Goal: Information Seeking & Learning: Learn about a topic

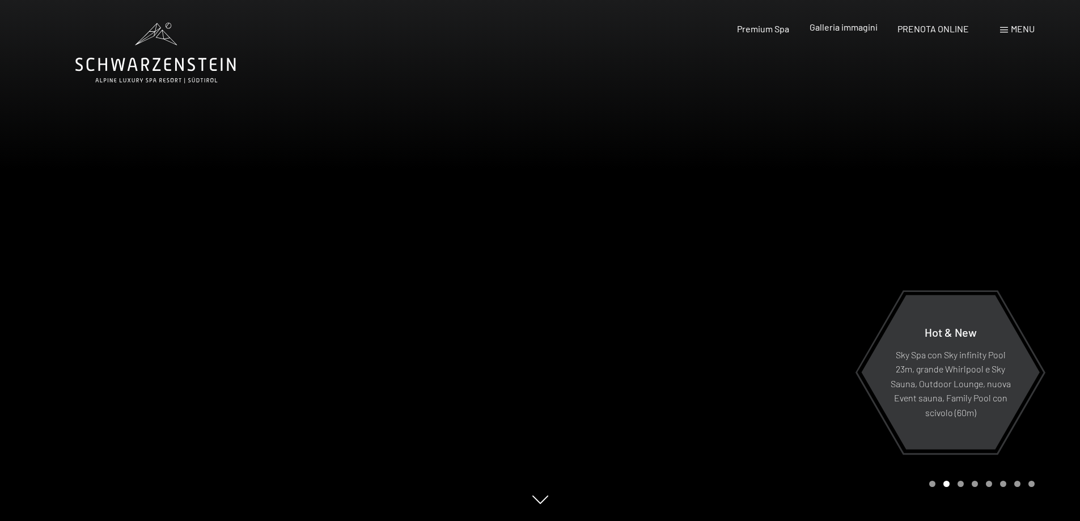
click at [830, 26] on span "Galleria immagini" at bounding box center [843, 27] width 68 height 11
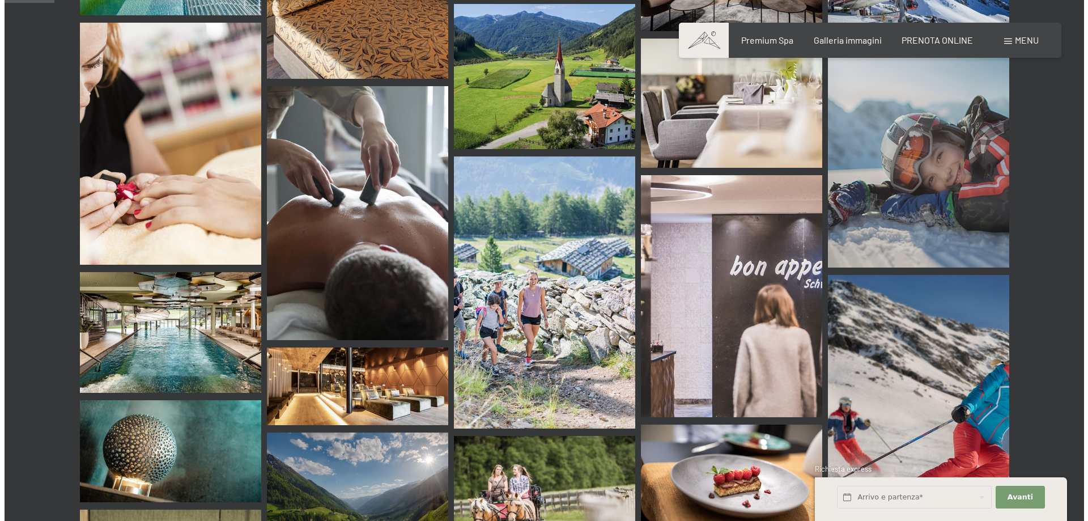
scroll to position [623, 0]
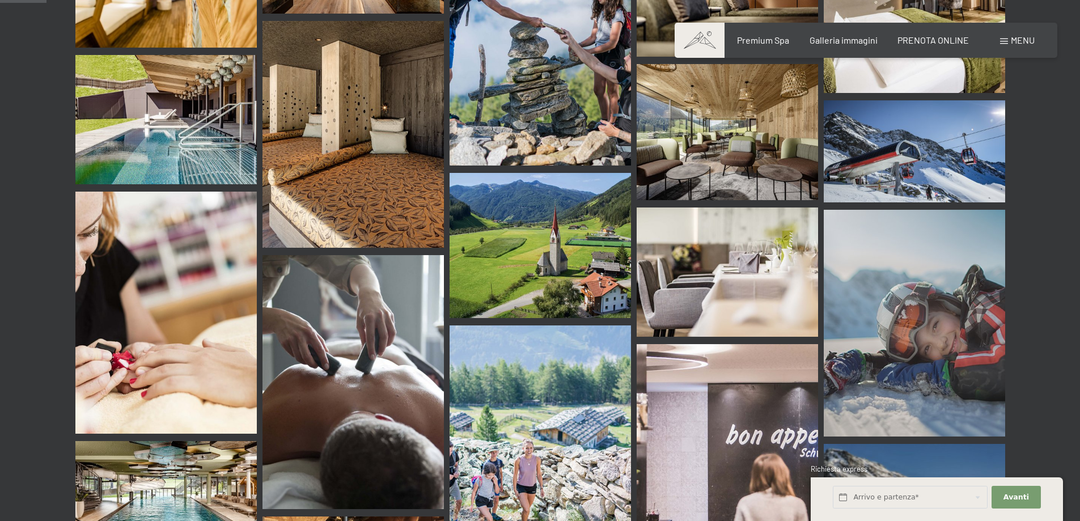
click at [1028, 45] on span "Menu" at bounding box center [1023, 40] width 24 height 11
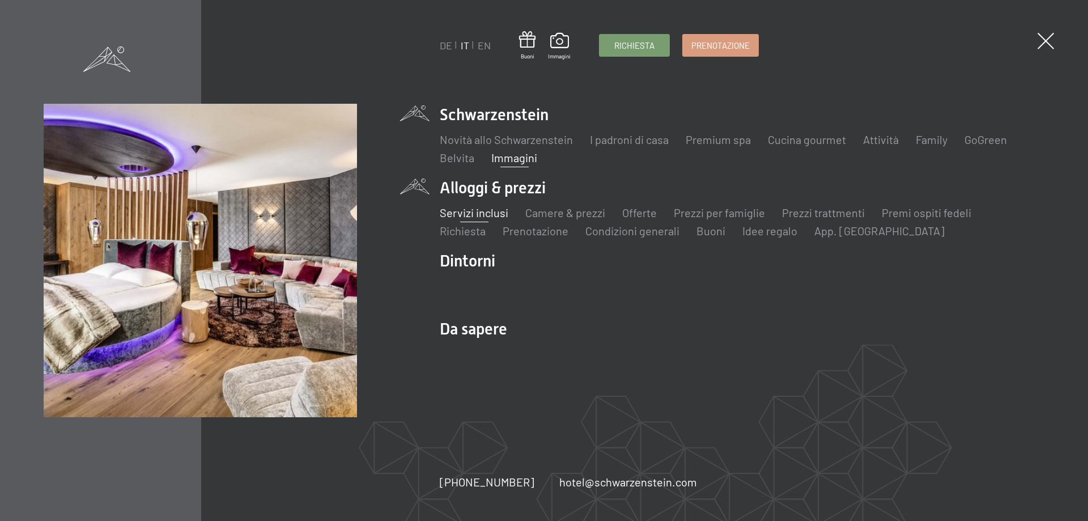
click at [502, 208] on link "Servizi inclusi" at bounding box center [474, 213] width 69 height 14
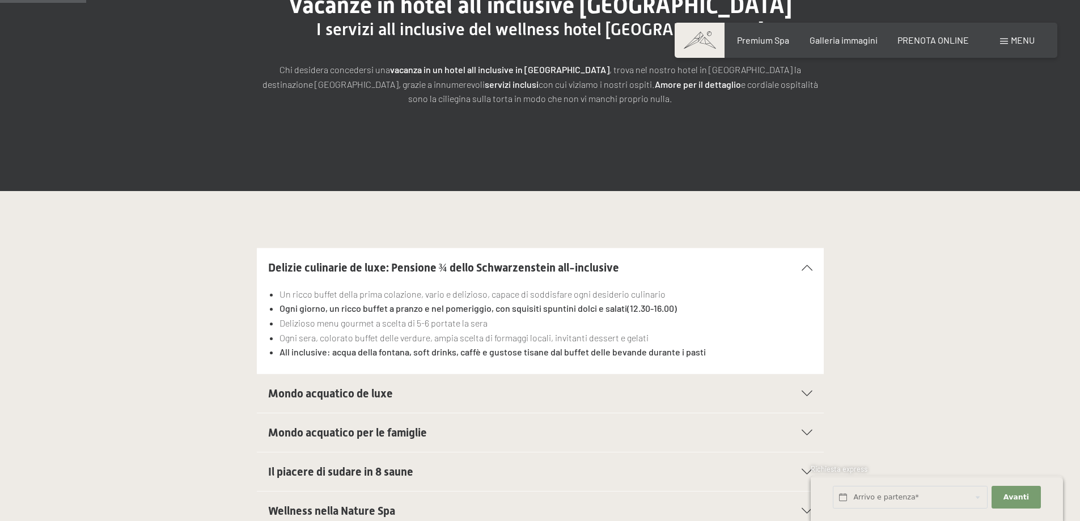
scroll to position [227, 0]
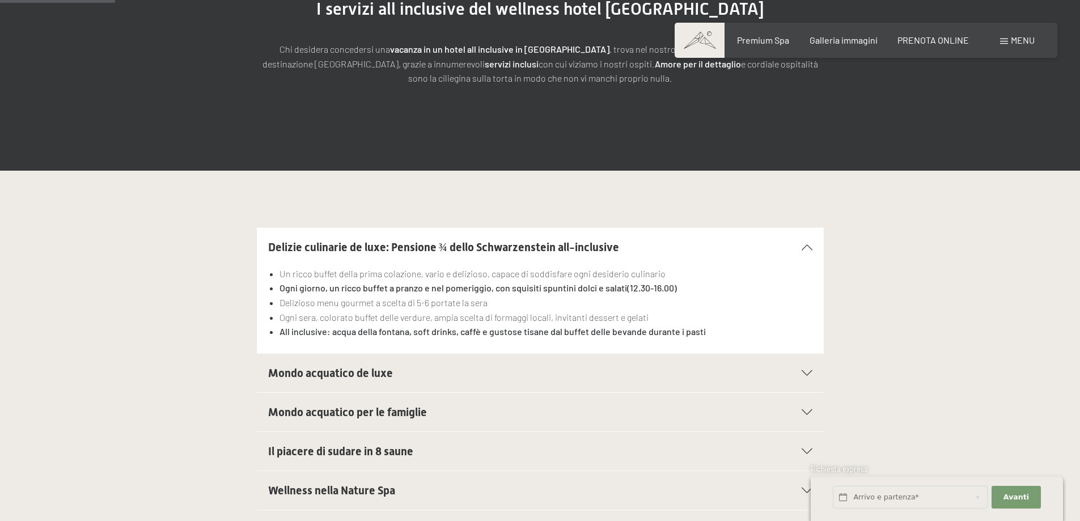
click at [813, 375] on section "Mondo acquatico de luxe Piscina sportiva panoramica da 25 m (30°C) e collegamen…" at bounding box center [540, 373] width 567 height 40
click at [794, 369] on div "Mondo acquatico de luxe" at bounding box center [540, 373] width 544 height 39
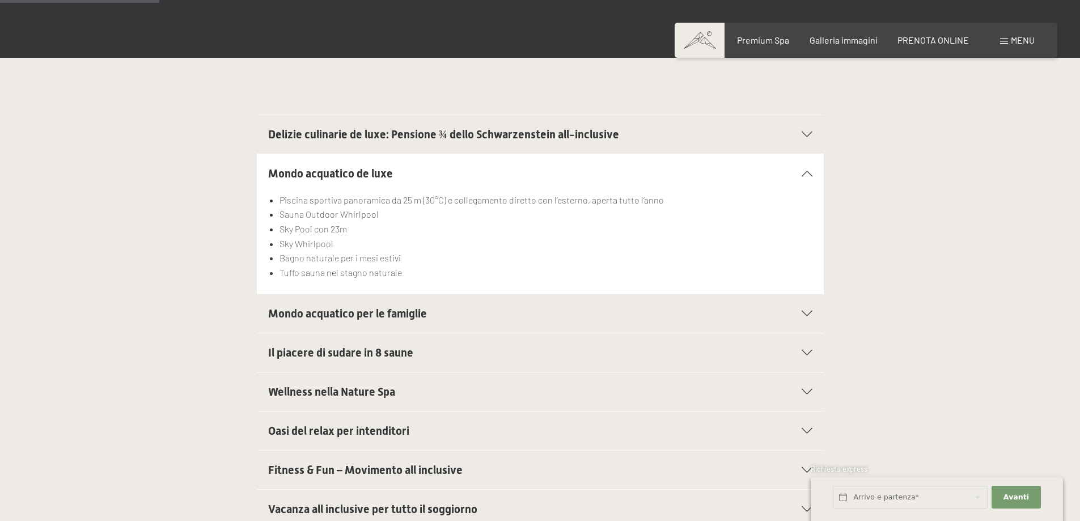
scroll to position [340, 0]
click at [801, 316] on icon at bounding box center [806, 313] width 11 height 6
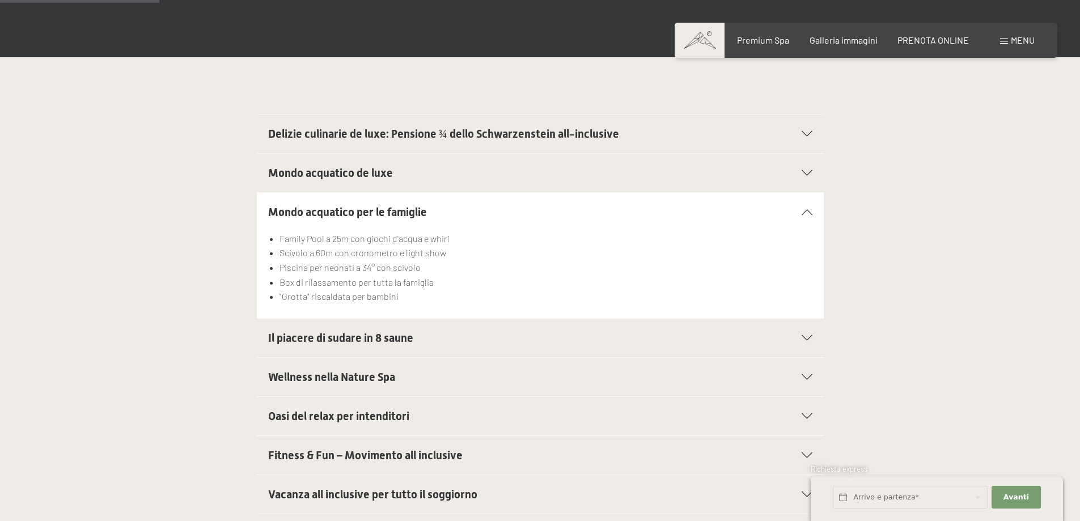
click at [804, 333] on div "Il piacere di sudare in 8 saune" at bounding box center [540, 338] width 544 height 39
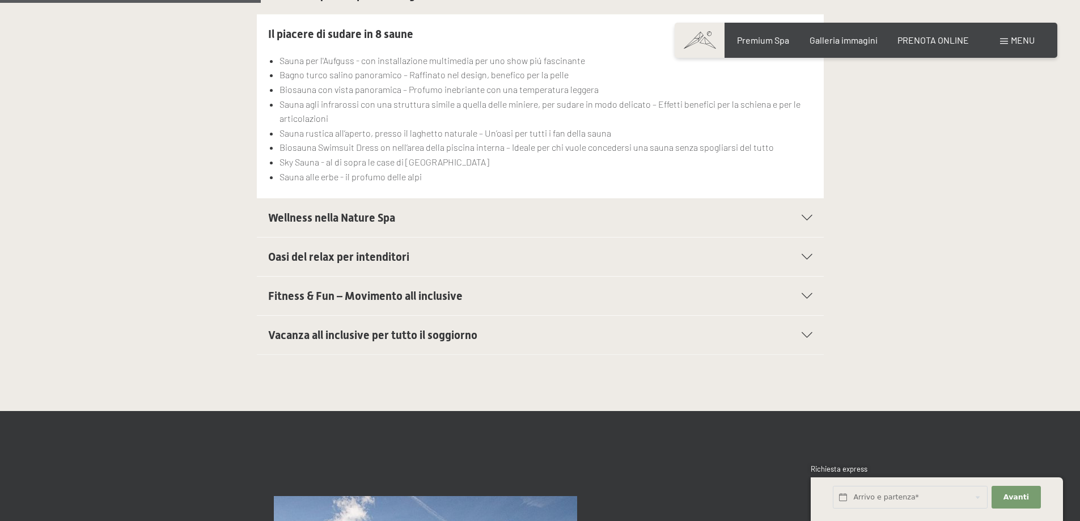
scroll to position [567, 0]
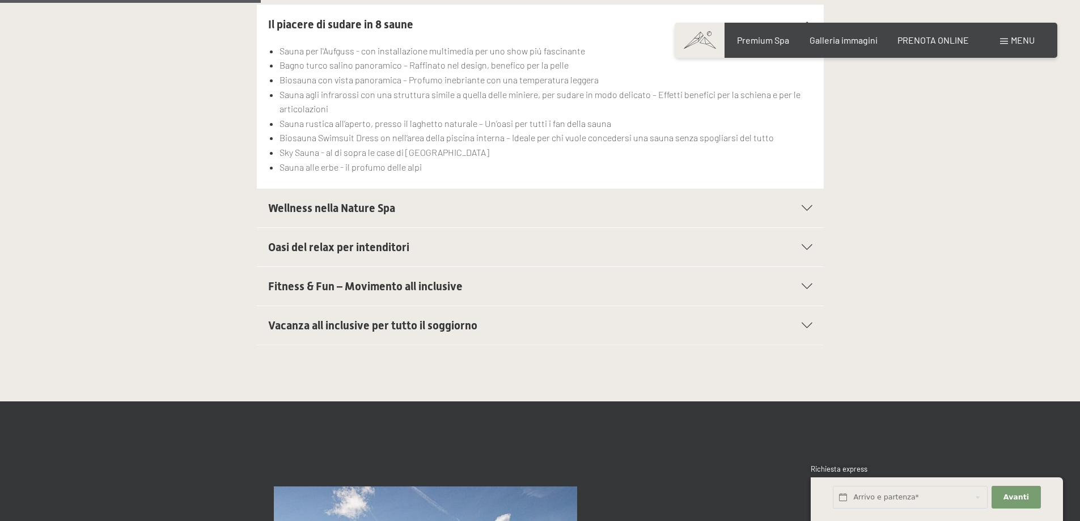
click at [796, 319] on div "Vacanza all inclusive per tutto il soggiorno" at bounding box center [540, 325] width 544 height 39
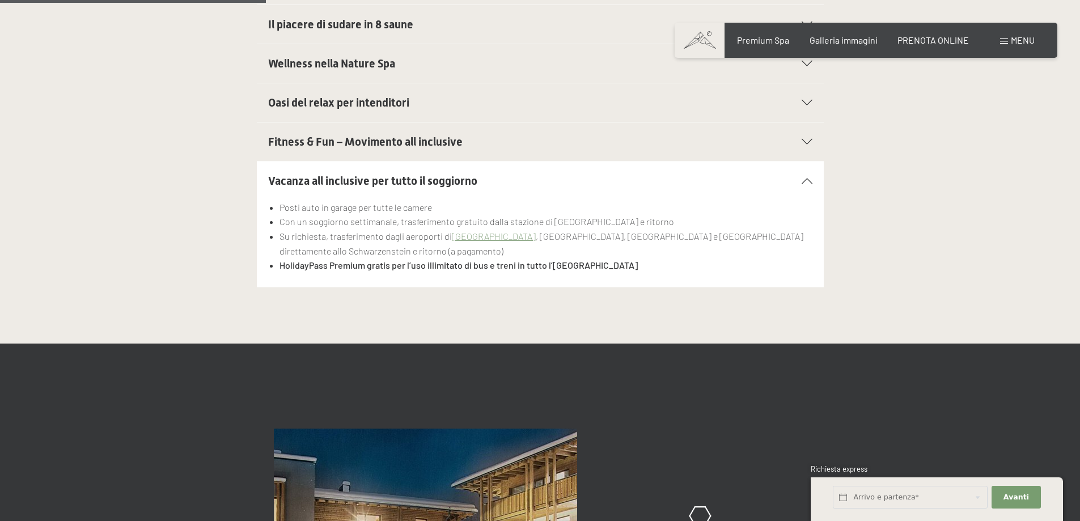
scroll to position [453, 0]
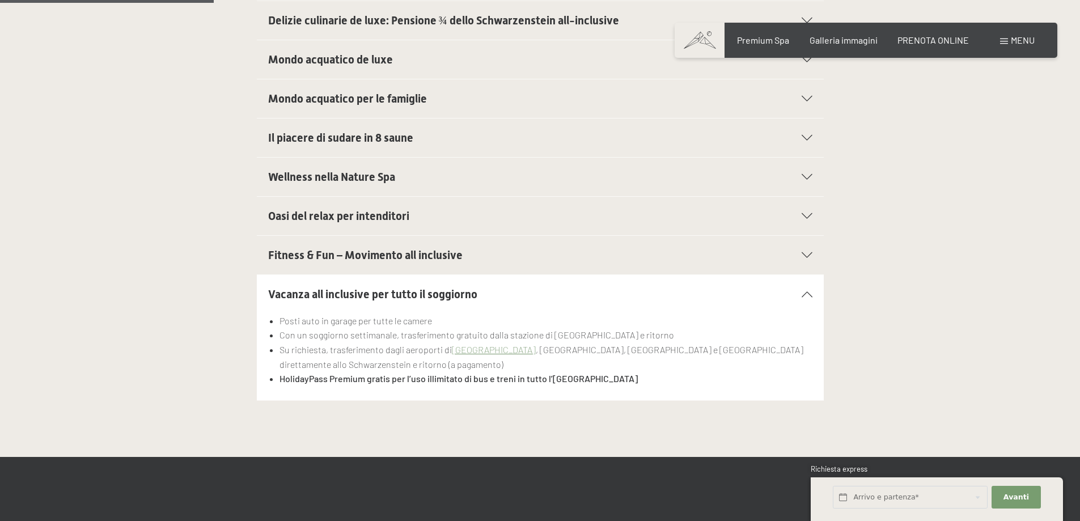
click at [445, 248] on span "Fitness & Fun – Movimento all inclusive" at bounding box center [365, 255] width 194 height 14
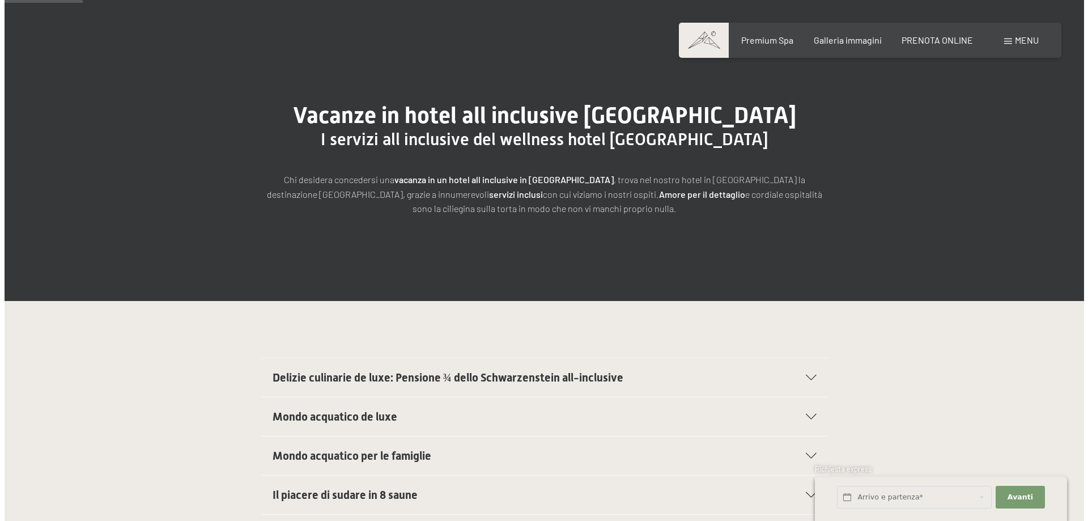
scroll to position [0, 0]
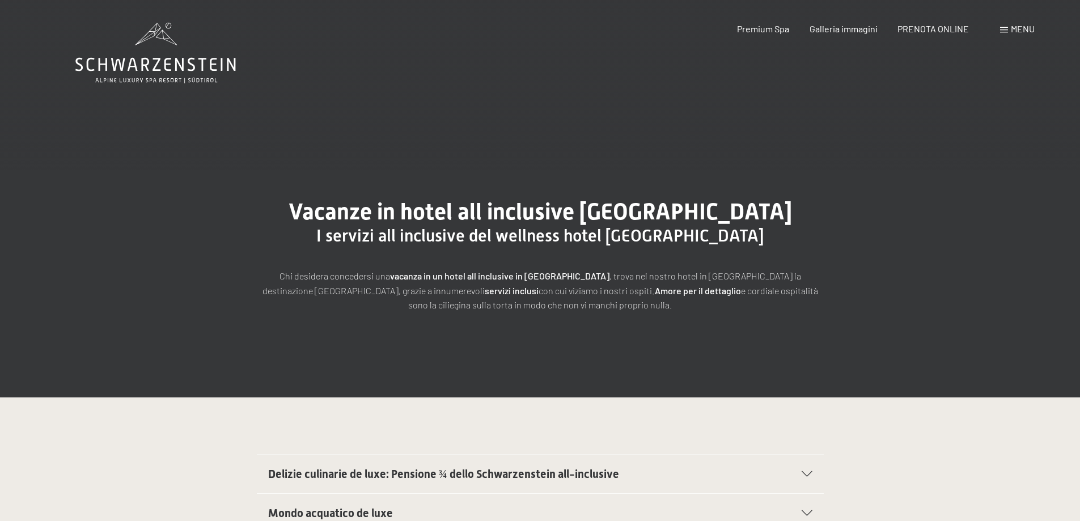
click at [1019, 30] on span "Menu" at bounding box center [1023, 28] width 24 height 11
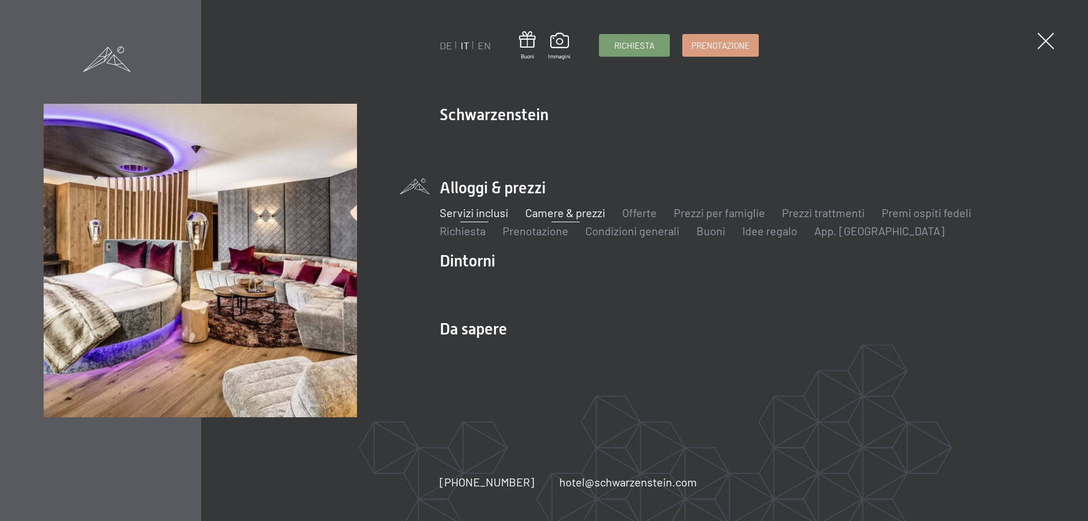
click at [566, 213] on link "Camere & prezzi" at bounding box center [565, 213] width 80 height 14
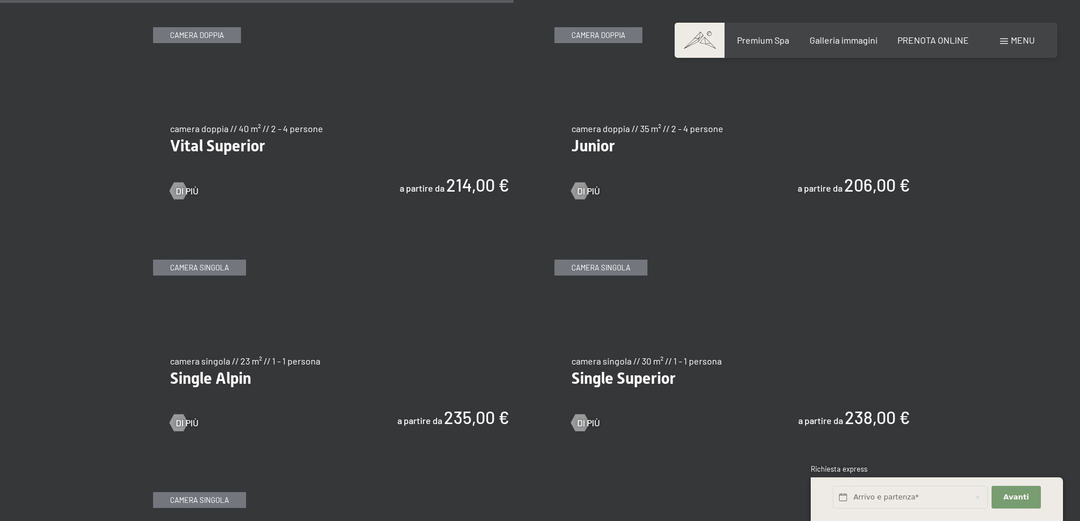
scroll to position [1644, 0]
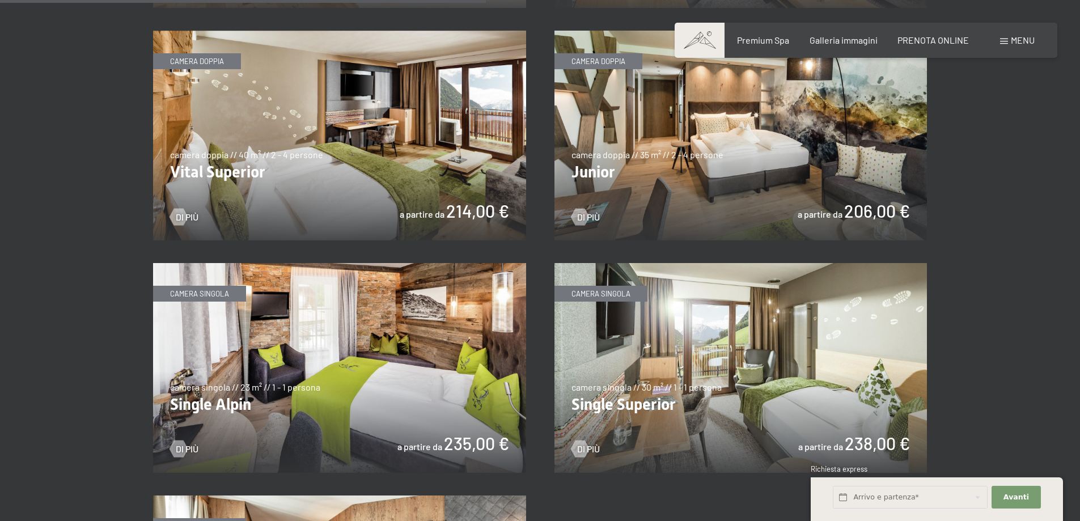
click at [744, 152] on img at bounding box center [740, 136] width 373 height 210
click at [597, 215] on span "Di più" at bounding box center [599, 217] width 23 height 12
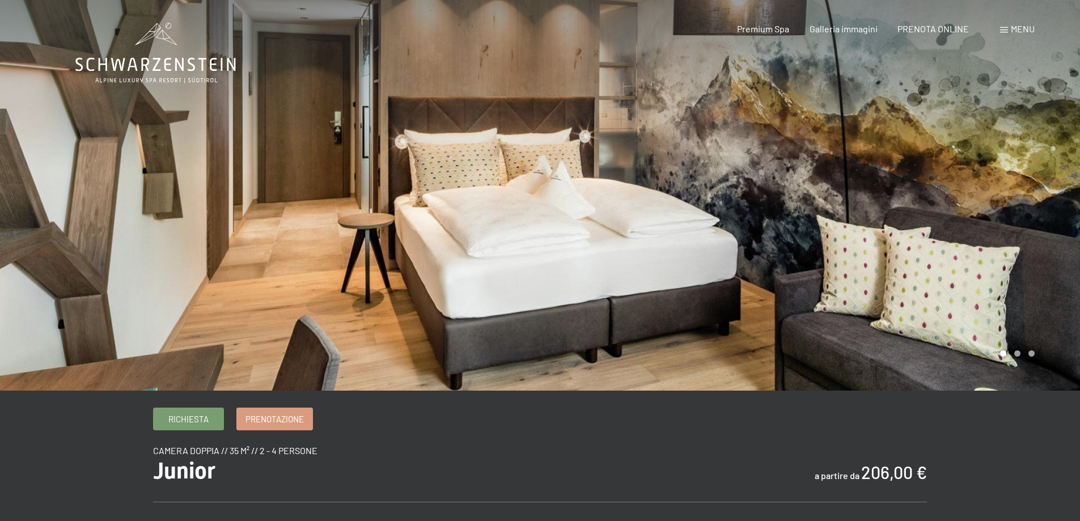
click at [842, 248] on div at bounding box center [810, 195] width 540 height 391
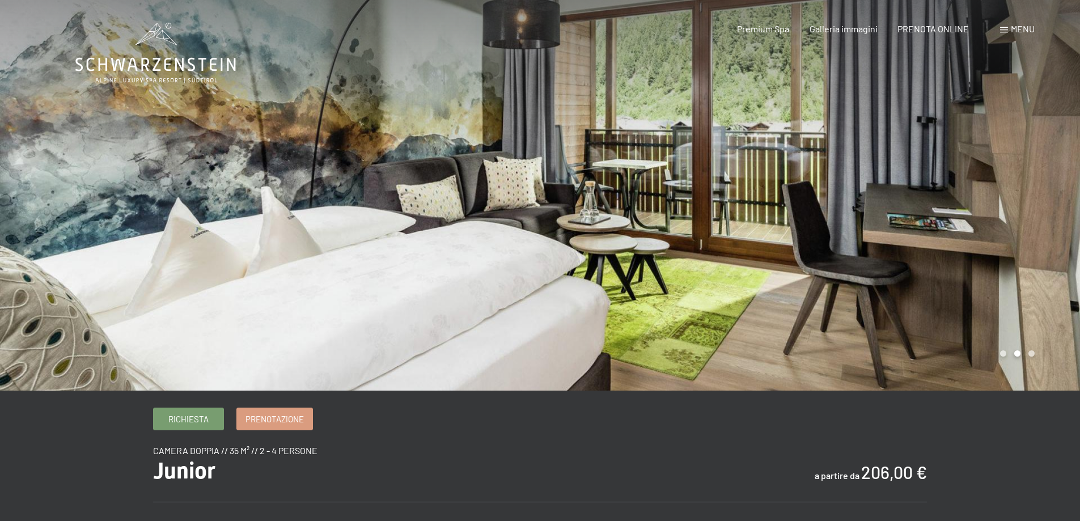
click at [842, 248] on div at bounding box center [810, 195] width 540 height 391
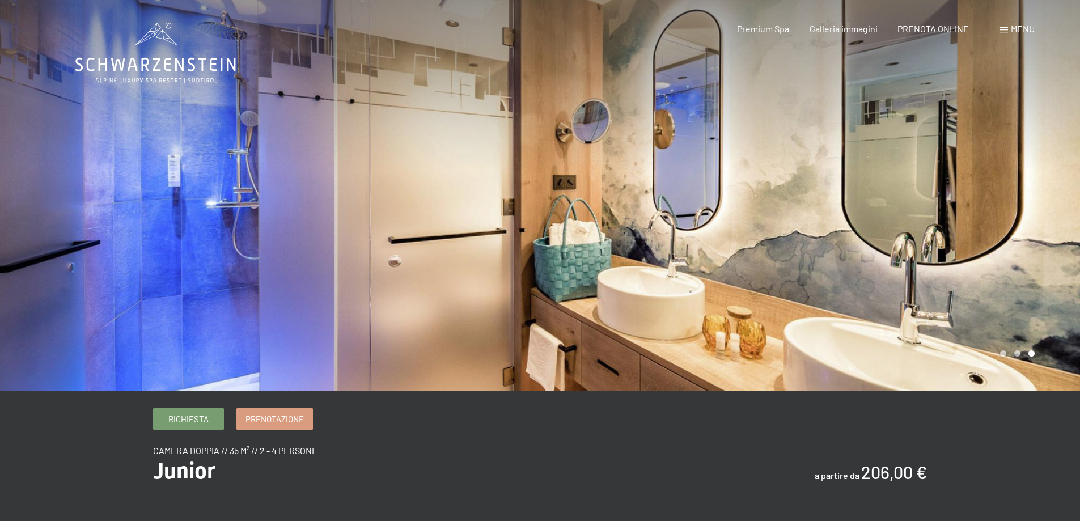
click at [842, 248] on div at bounding box center [810, 195] width 540 height 391
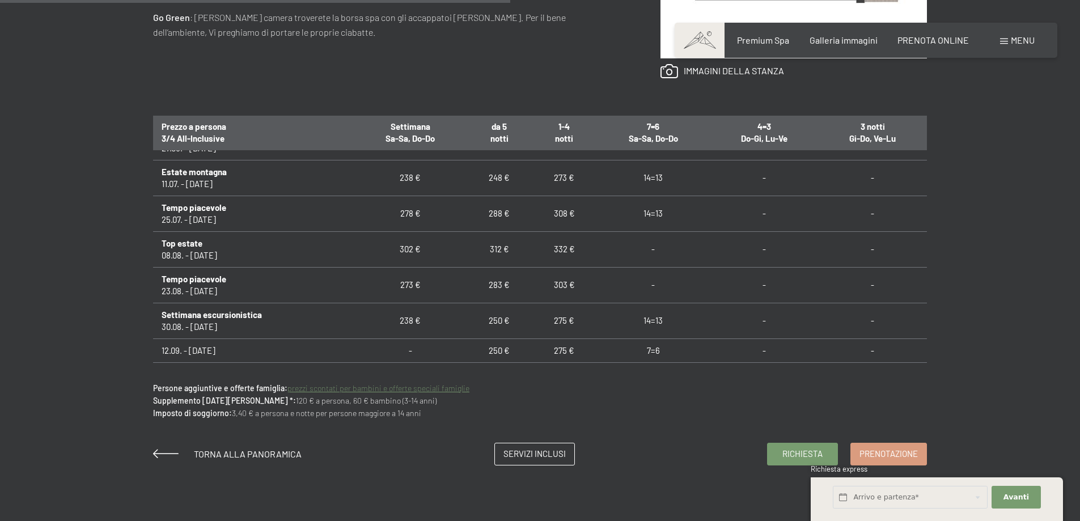
scroll to position [907, 0]
